Goal: Check status: Check status

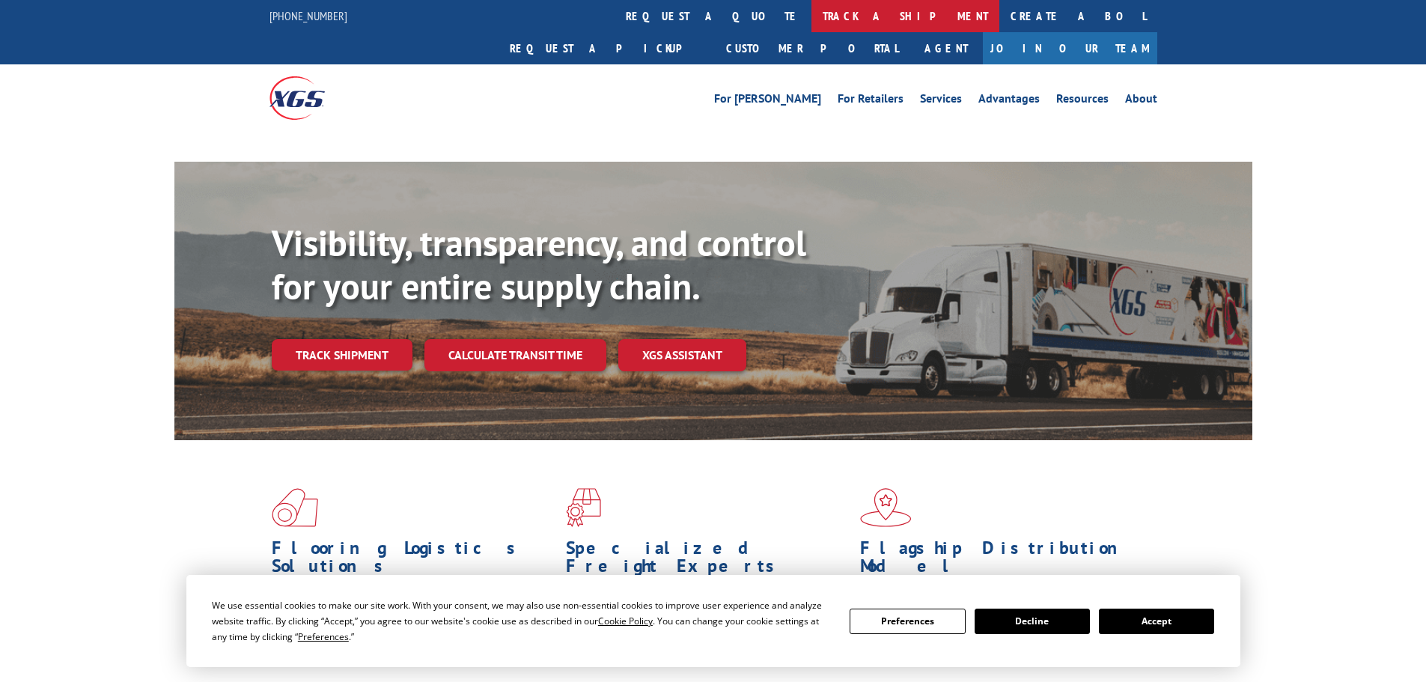
click at [812, 21] on link "track a shipment" at bounding box center [906, 16] width 188 height 32
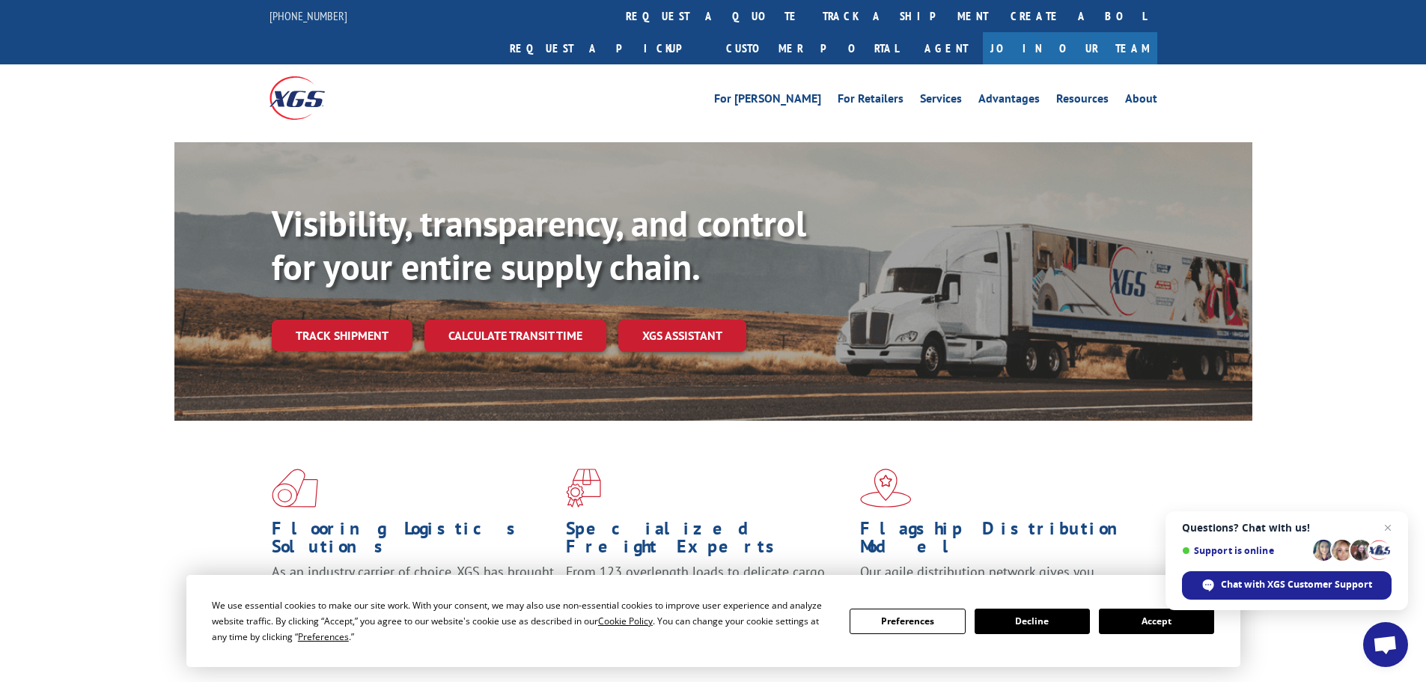
click at [1125, 621] on button "Accept" at bounding box center [1156, 621] width 115 height 25
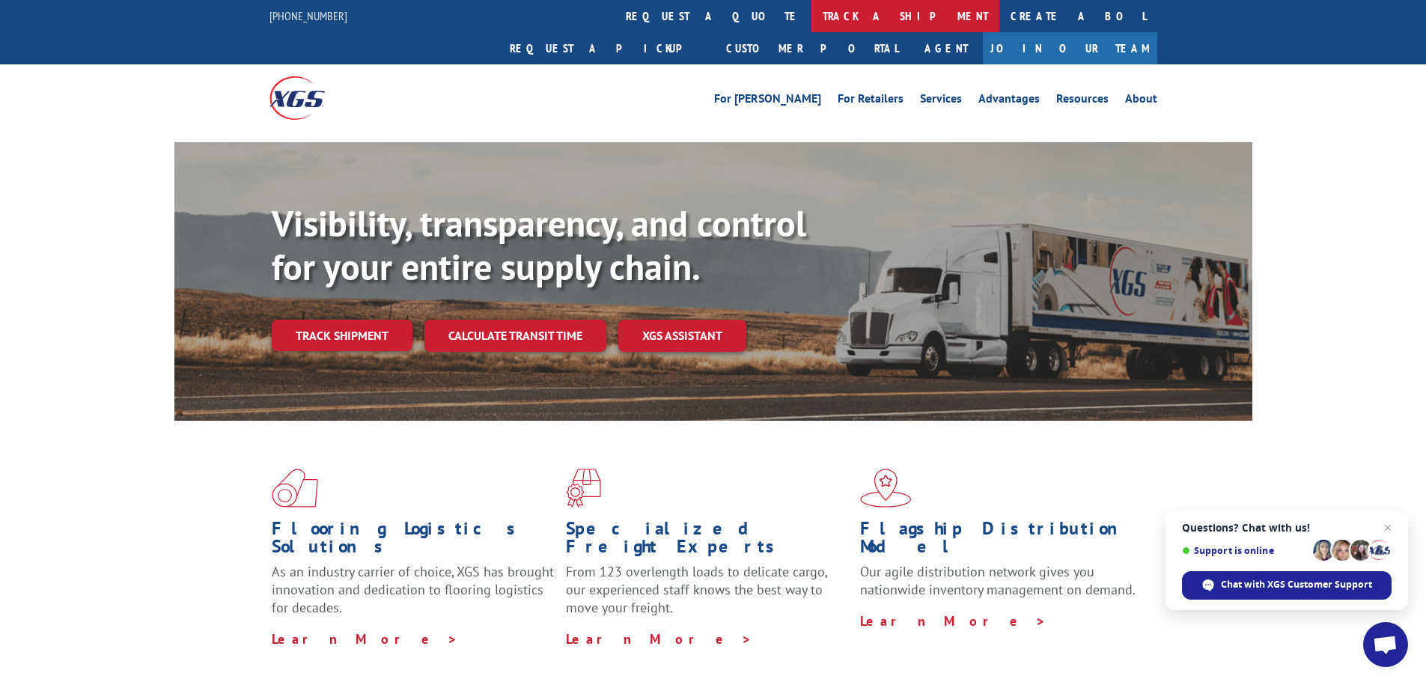
click at [812, 21] on link "track a shipment" at bounding box center [906, 16] width 188 height 32
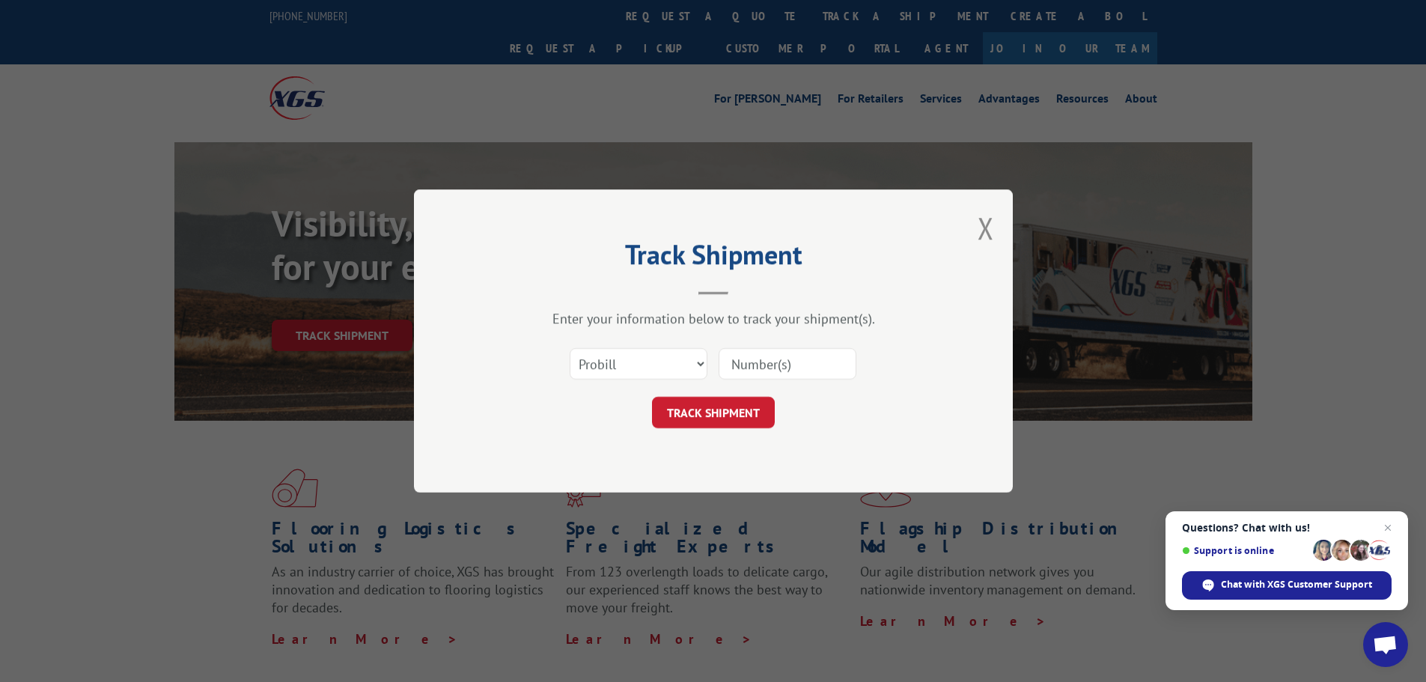
click at [786, 368] on input at bounding box center [788, 363] width 138 height 31
paste input "558906"
type input "558906"
click at [743, 417] on button "TRACK SHIPMENT" at bounding box center [713, 412] width 123 height 31
